Goal: Book appointment/travel/reservation

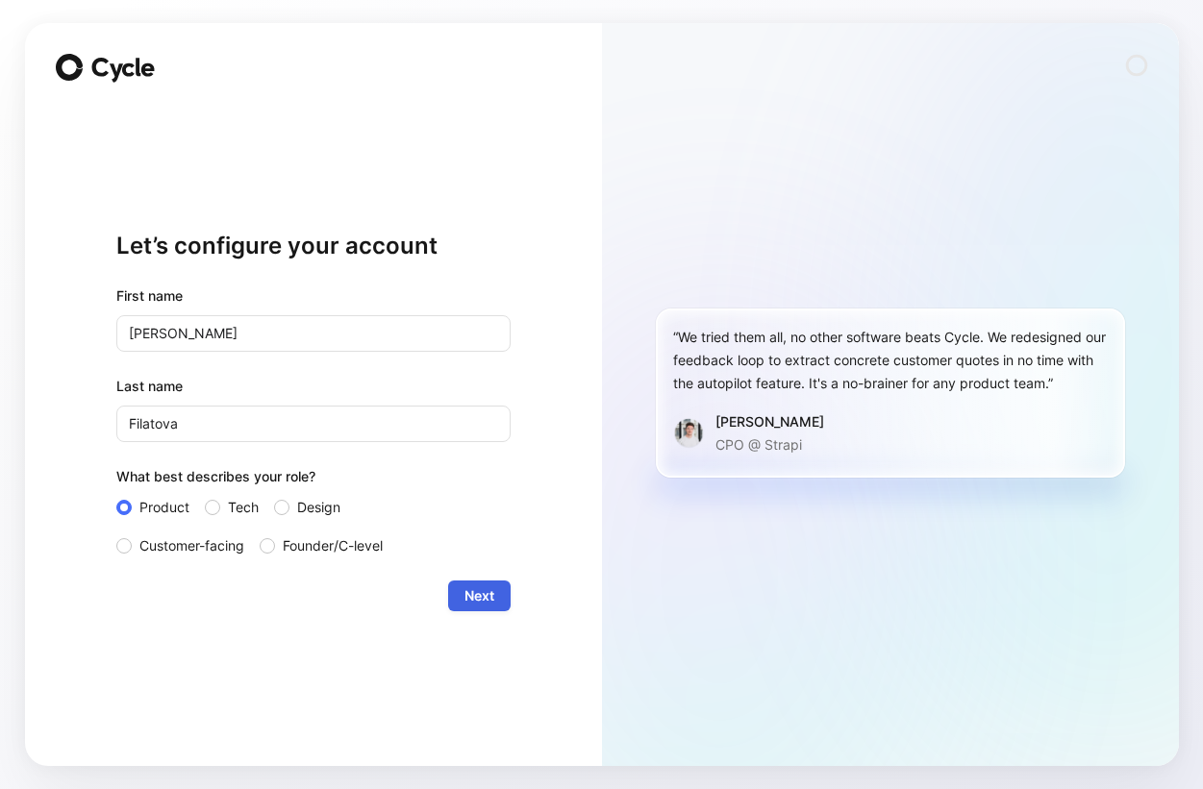
click at [506, 590] on button "Next" at bounding box center [479, 596] width 62 height 31
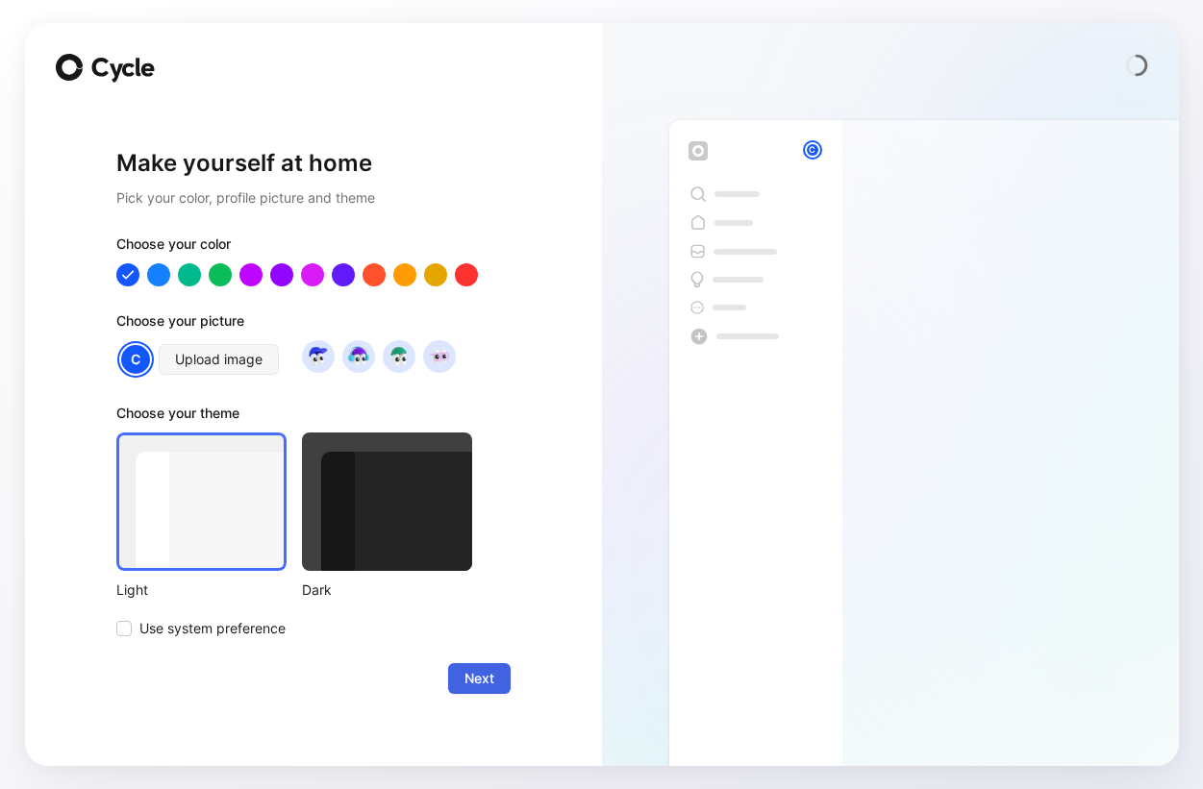
click at [481, 677] on span "Next" at bounding box center [479, 678] width 30 height 23
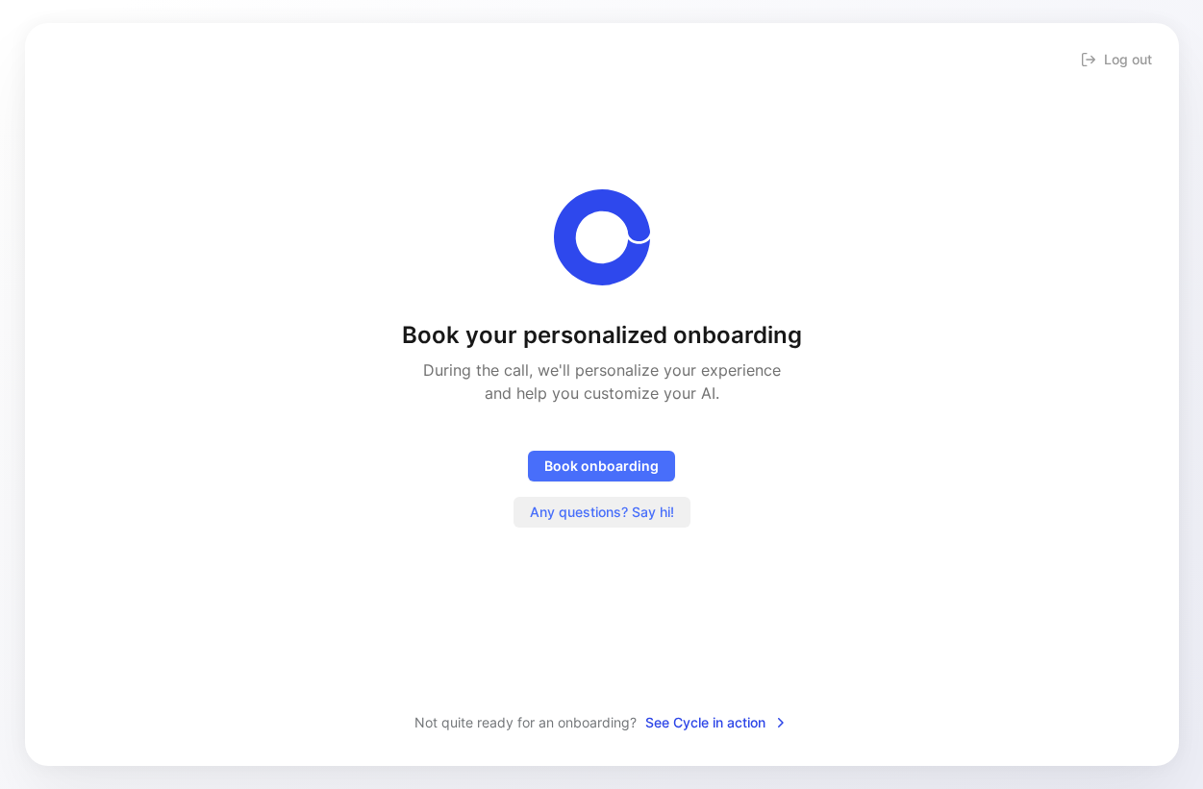
click at [618, 526] on button "Any questions? Say hi!" at bounding box center [601, 512] width 177 height 31
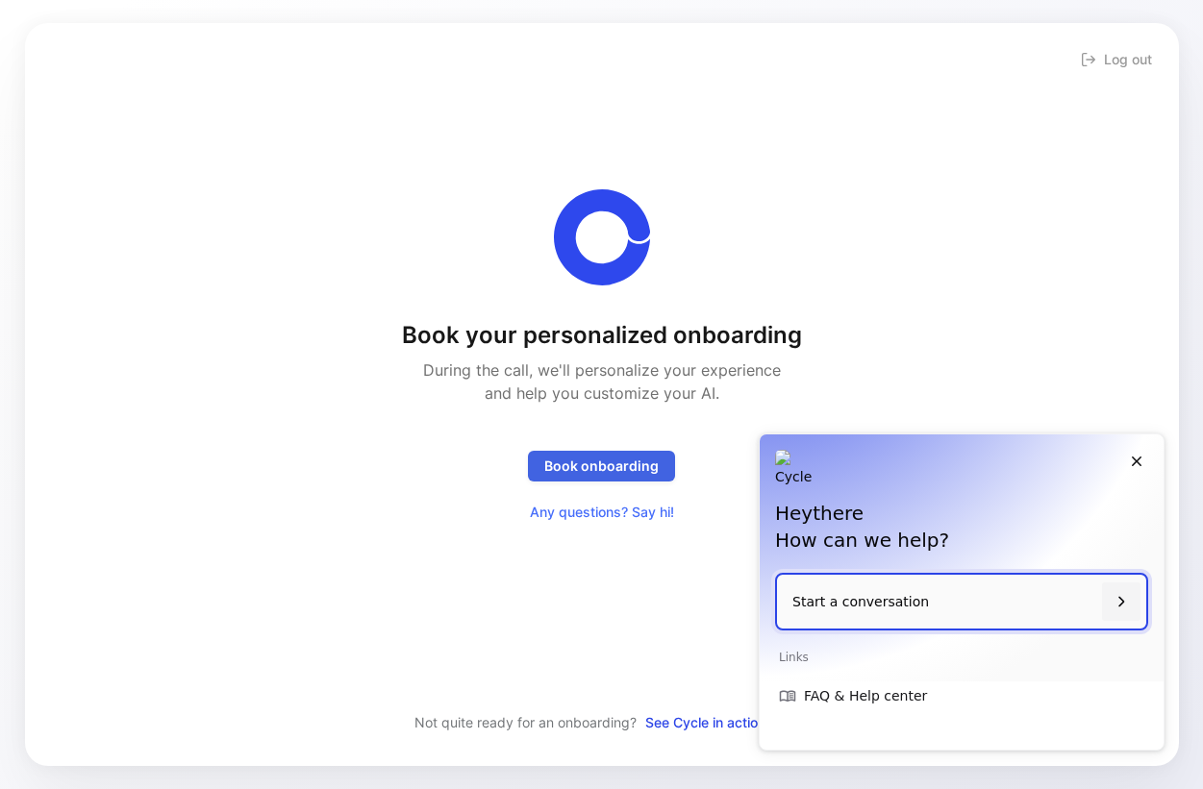
click at [626, 468] on span "Book onboarding" at bounding box center [601, 466] width 114 height 23
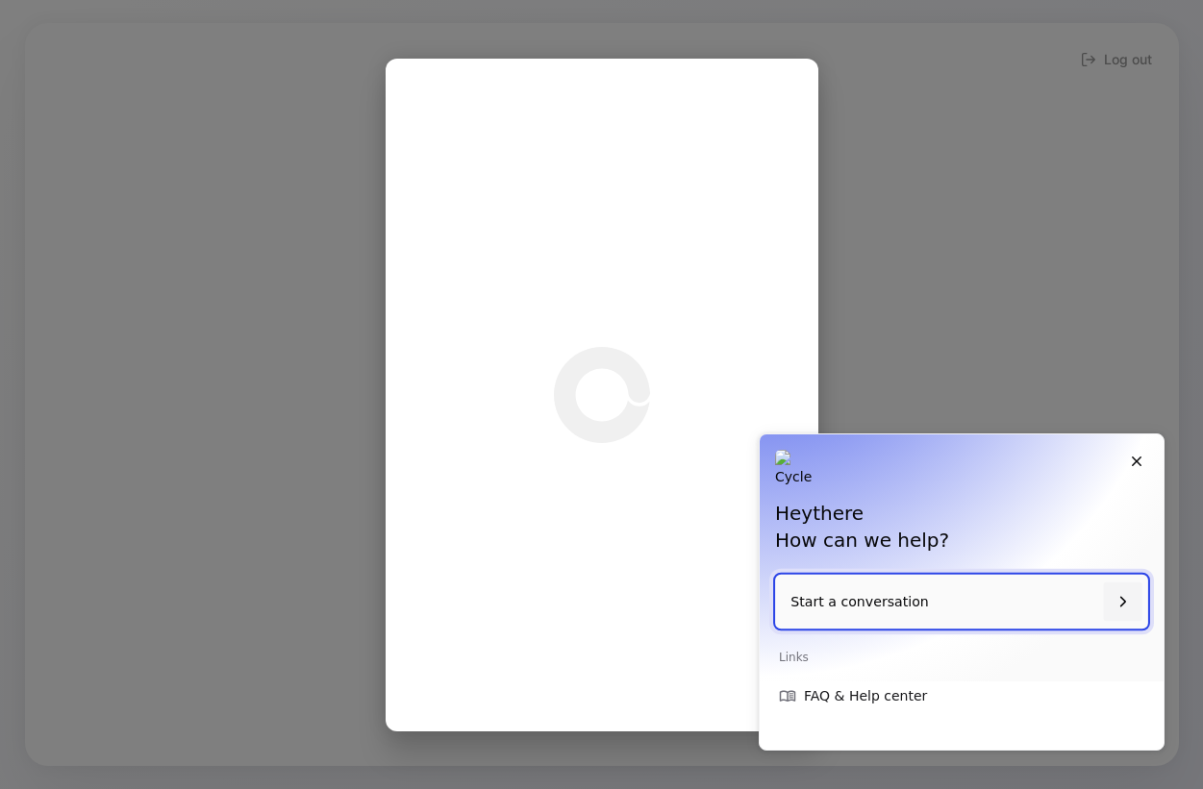
click at [1106, 617] on div at bounding box center [1122, 602] width 38 height 38
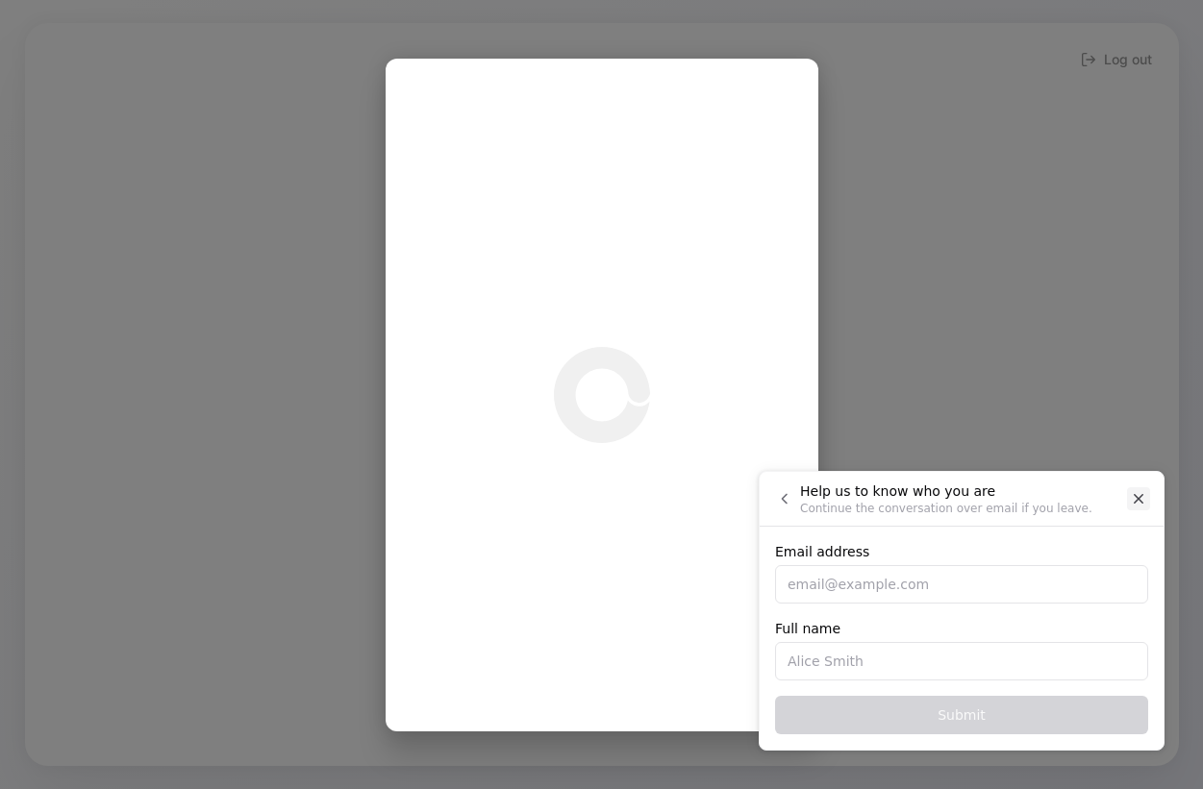
click at [1132, 488] on button "Close" at bounding box center [1138, 498] width 23 height 23
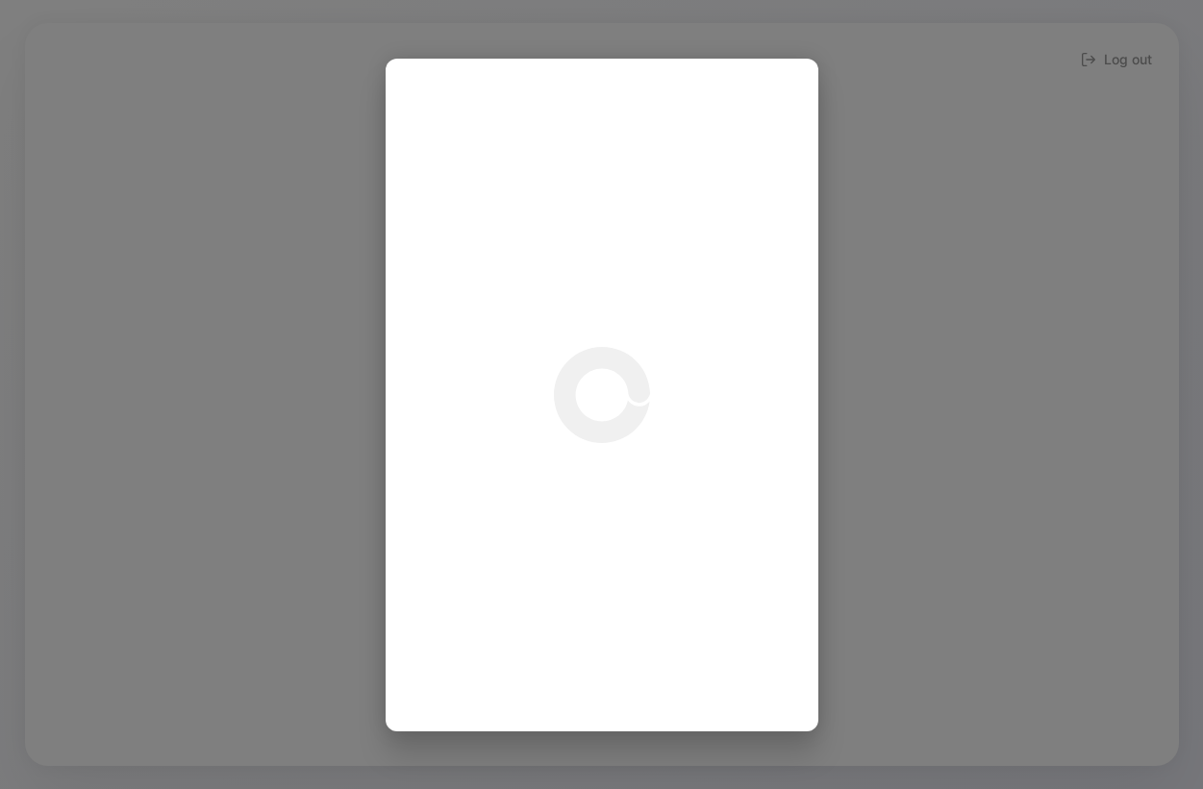
click at [224, 287] on div at bounding box center [601, 394] width 1203 height 789
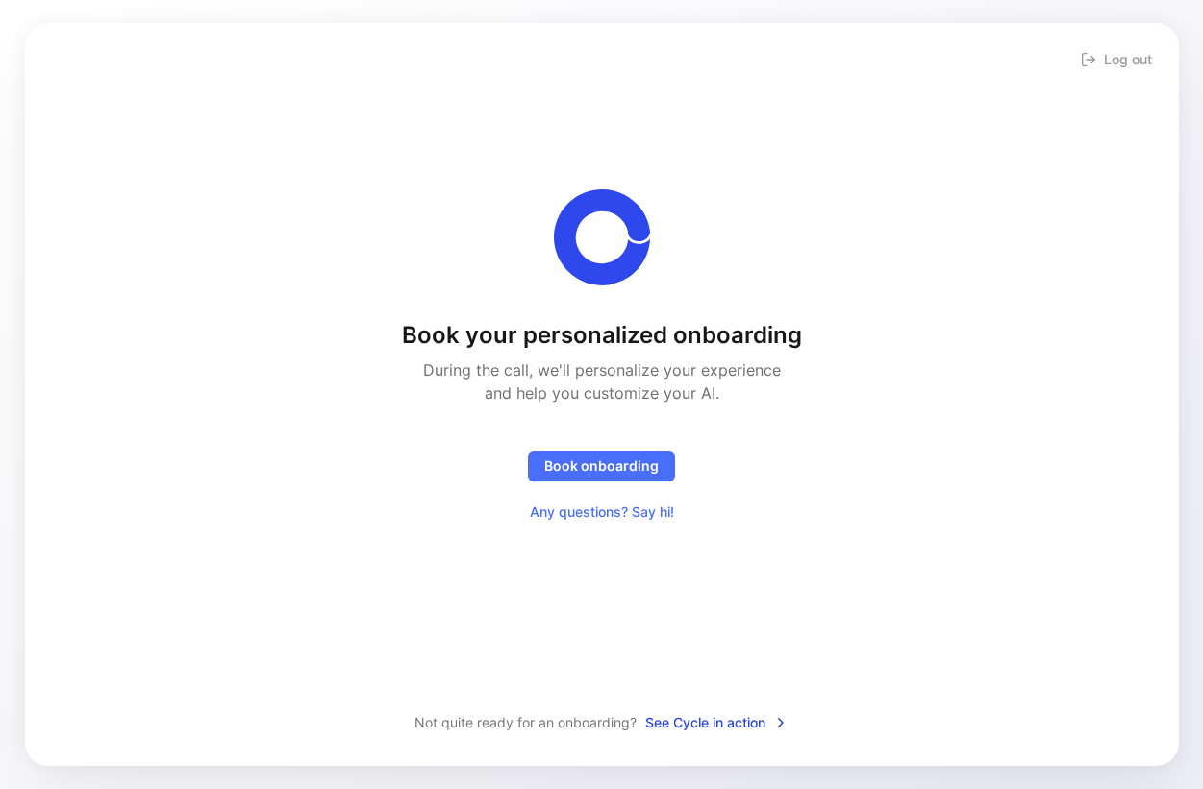
click at [612, 449] on div "Book your personalized onboarding During the call, we'll personalize your exper…" at bounding box center [602, 424] width 400 height 208
click at [687, 729] on span "See Cycle in action" at bounding box center [716, 723] width 143 height 23
click at [647, 478] on button "Book onboarding" at bounding box center [601, 466] width 147 height 31
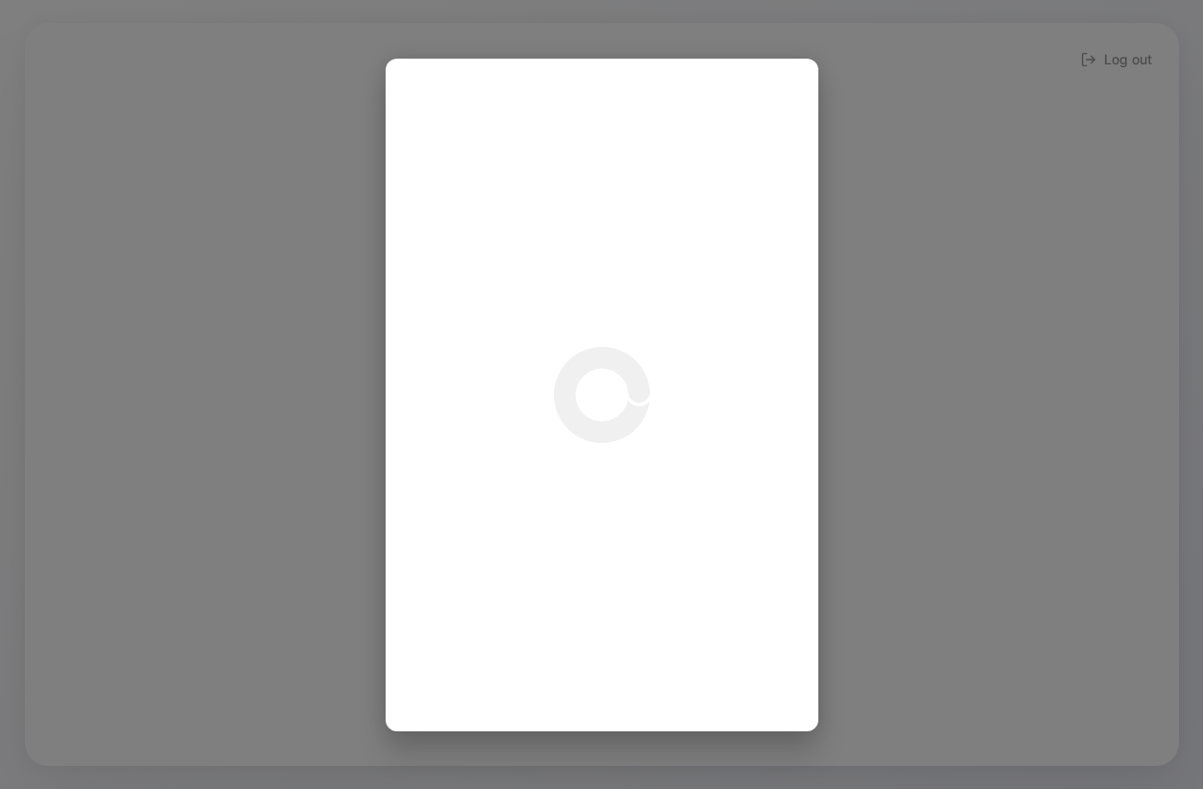
click at [906, 338] on div at bounding box center [601, 394] width 1203 height 789
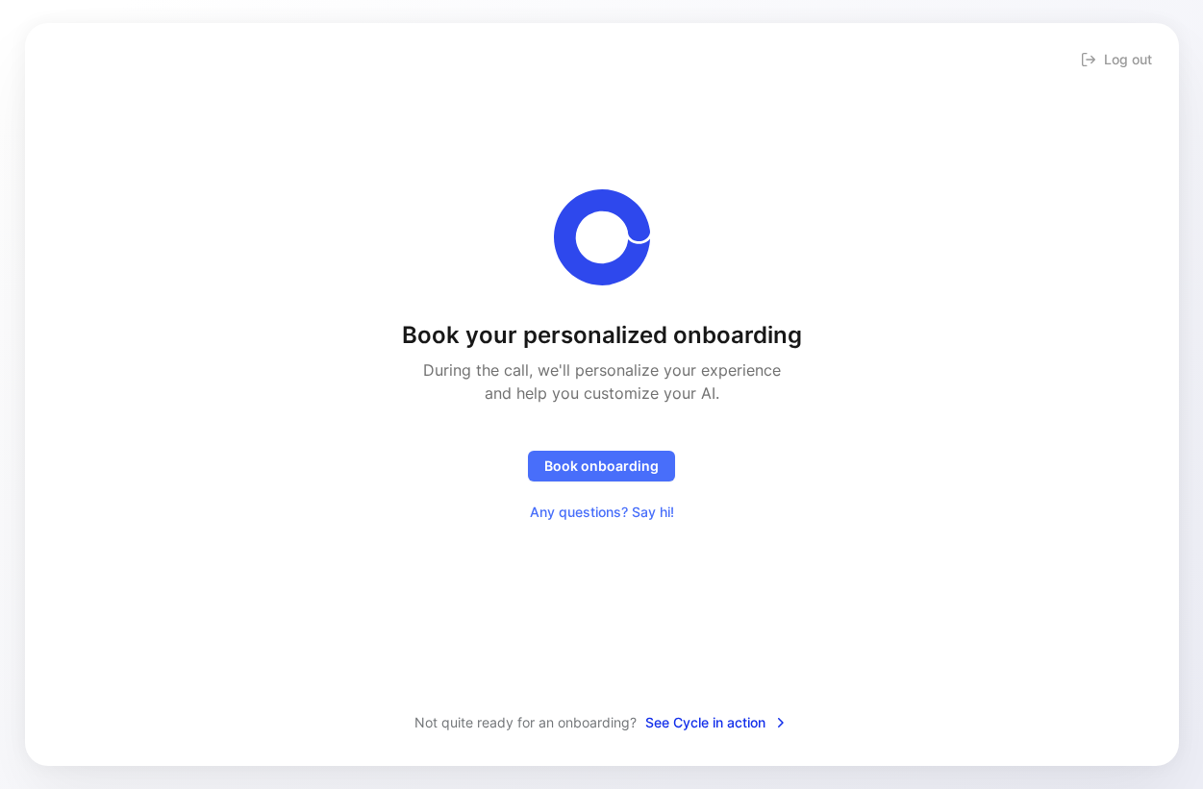
click at [714, 716] on span "See Cycle in action" at bounding box center [716, 723] width 143 height 23
